Goal: Find specific page/section: Find specific page/section

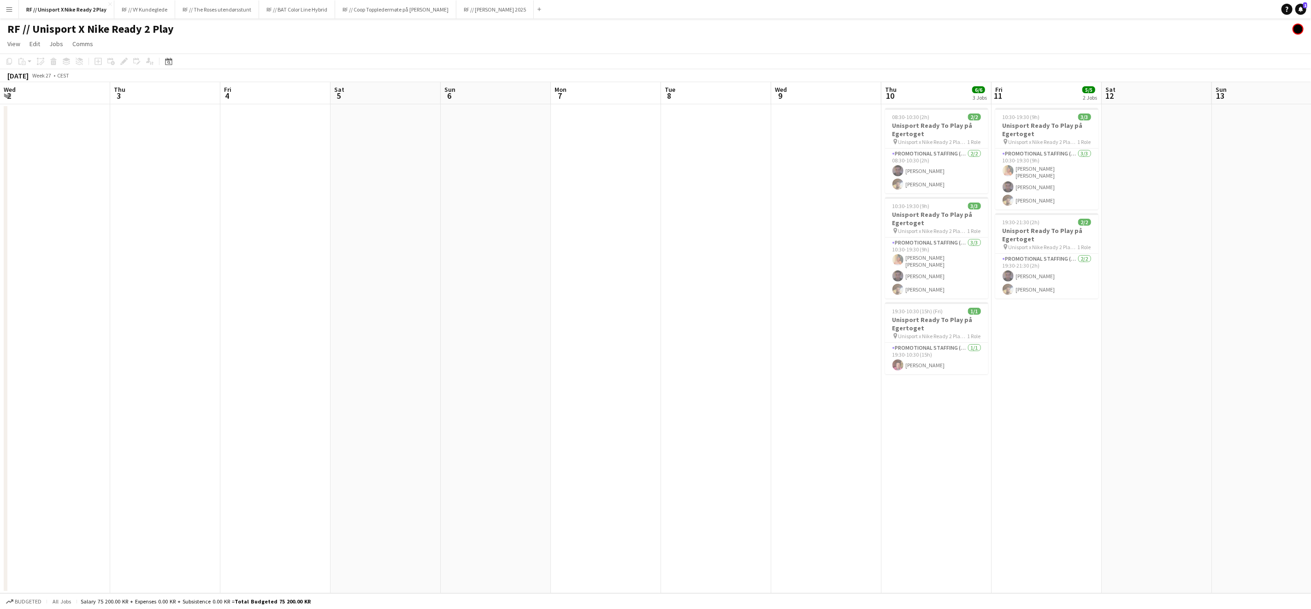
scroll to position [0, 206]
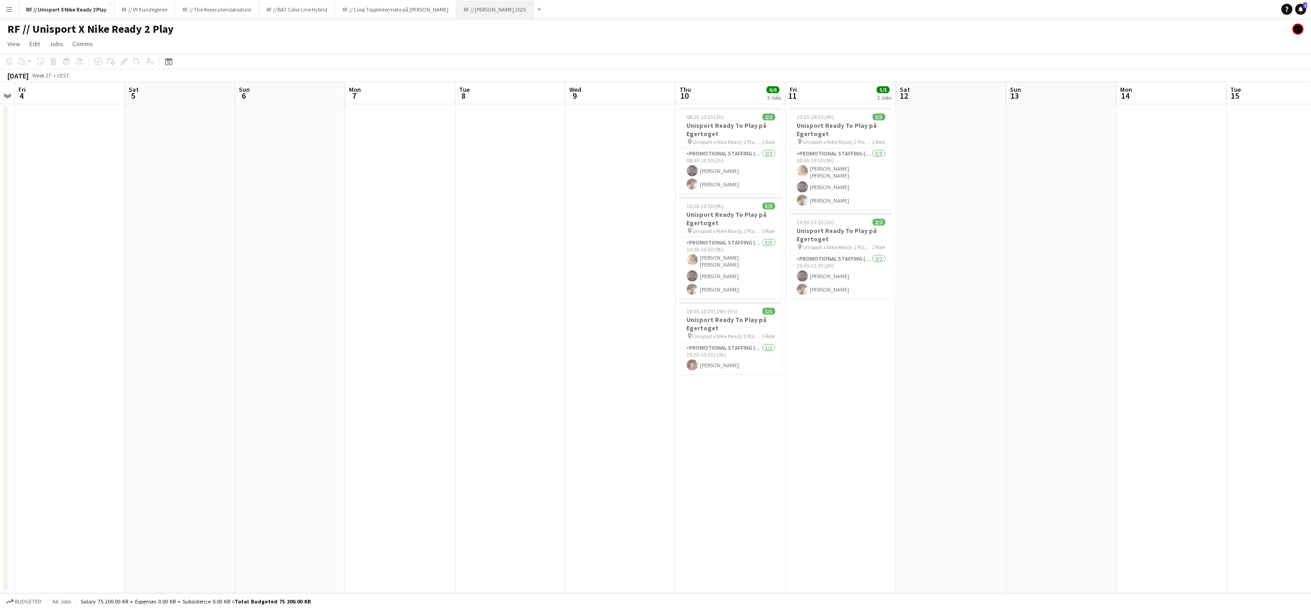
click at [496, 12] on button "RF // [PERSON_NAME] 2025 Close" at bounding box center [494, 9] width 77 height 18
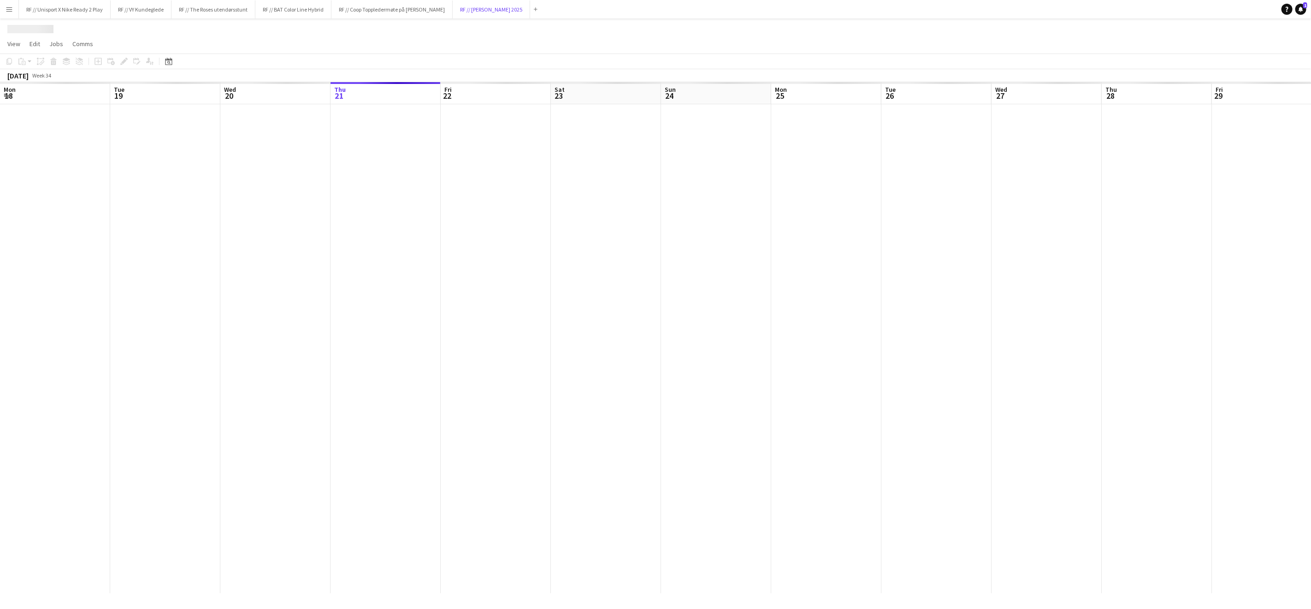
scroll to position [0, 220]
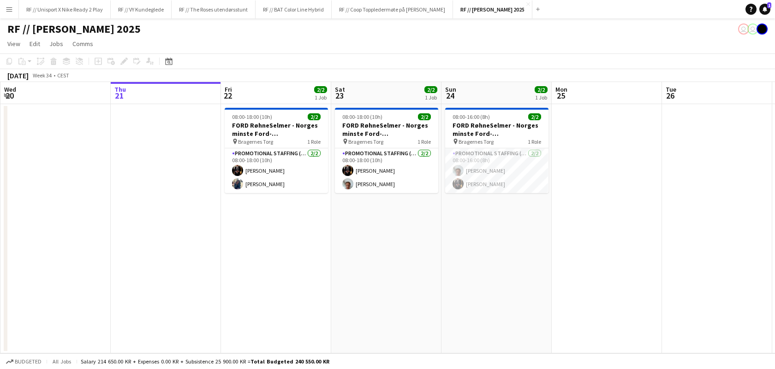
scroll to position [0, 220]
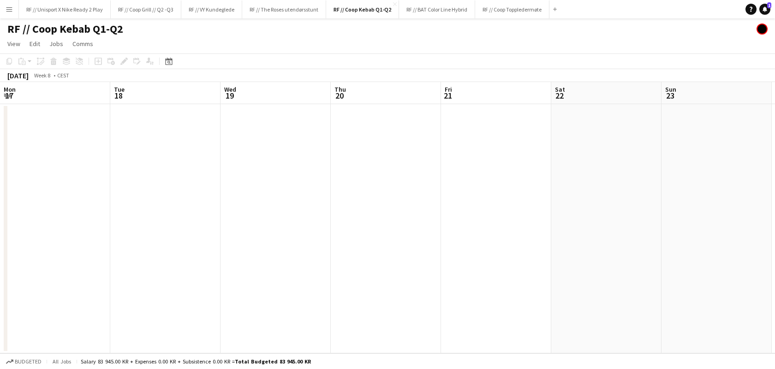
scroll to position [0, 220]
